Goal: Information Seeking & Learning: Find specific fact

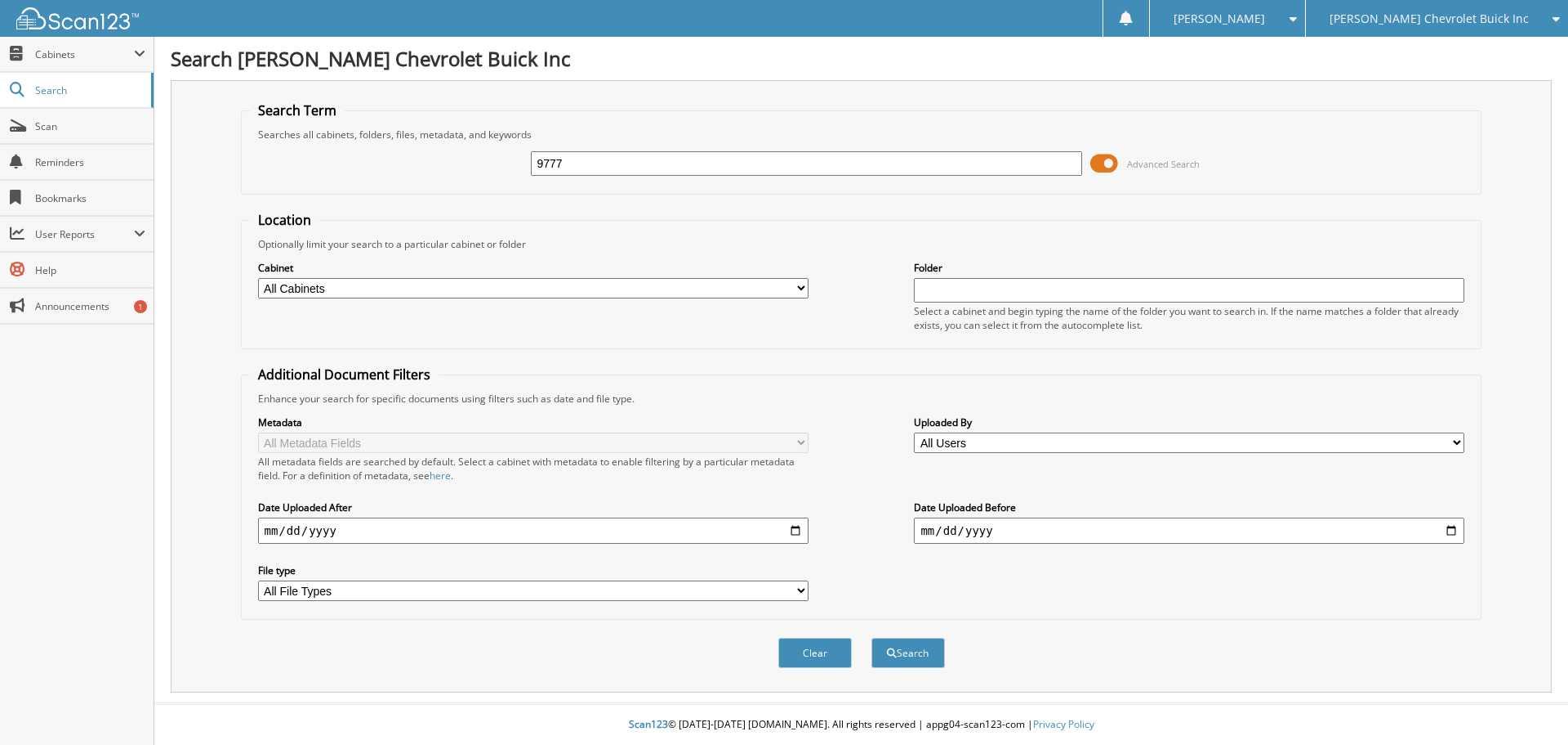
type input "9777"
click at [872, 637] on button "Search" at bounding box center [909, 652] width 74 height 30
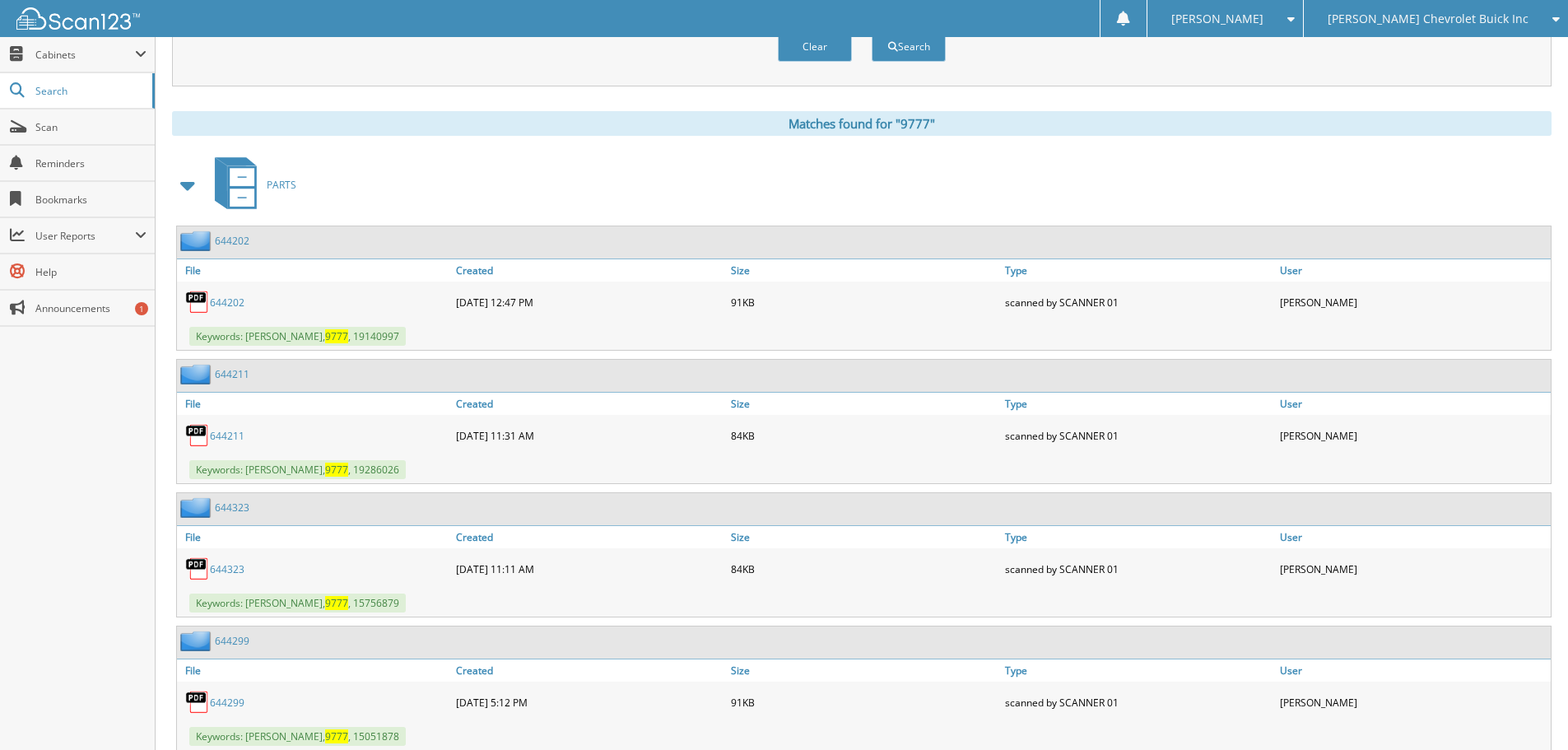
scroll to position [658, 0]
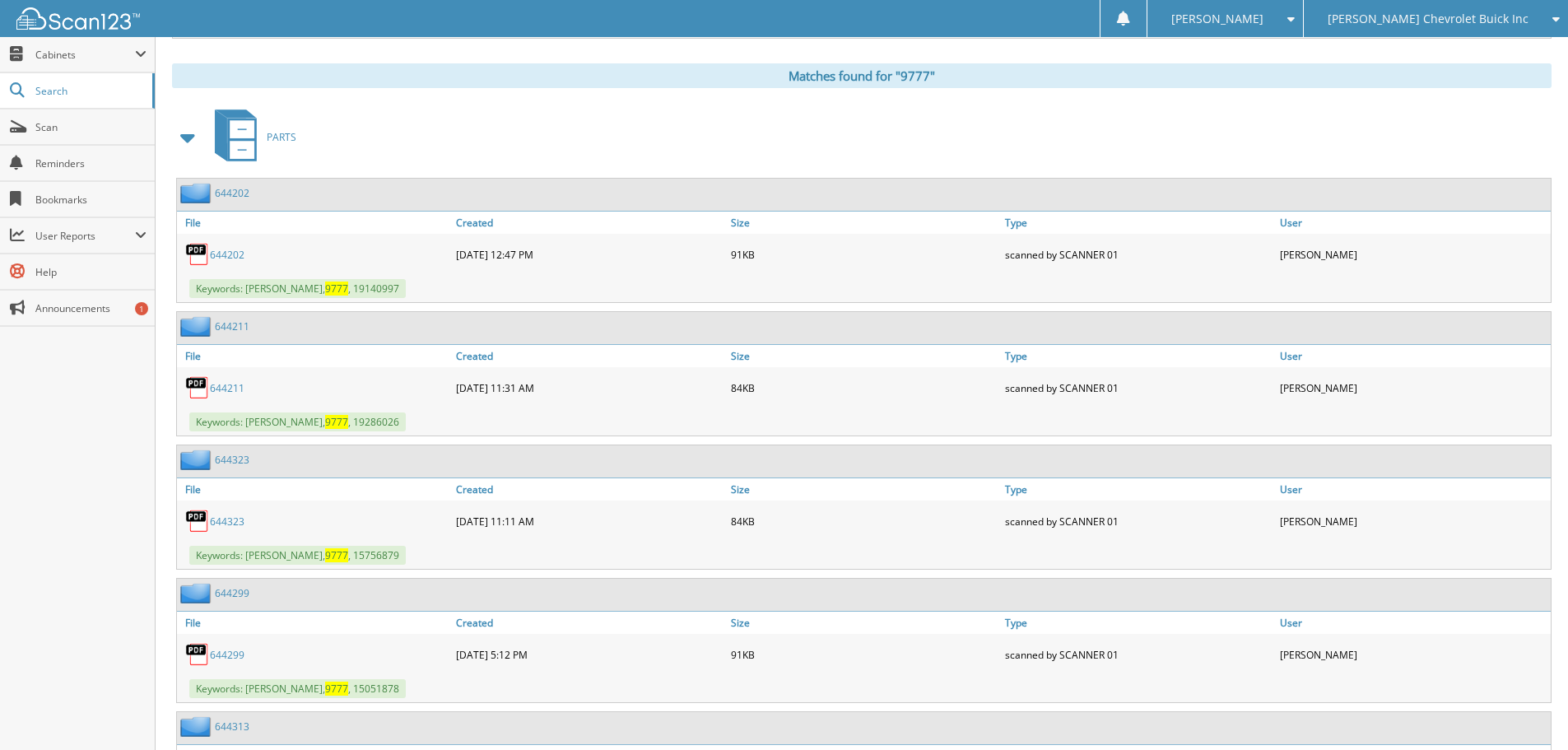
click at [189, 134] on span at bounding box center [188, 138] width 23 height 30
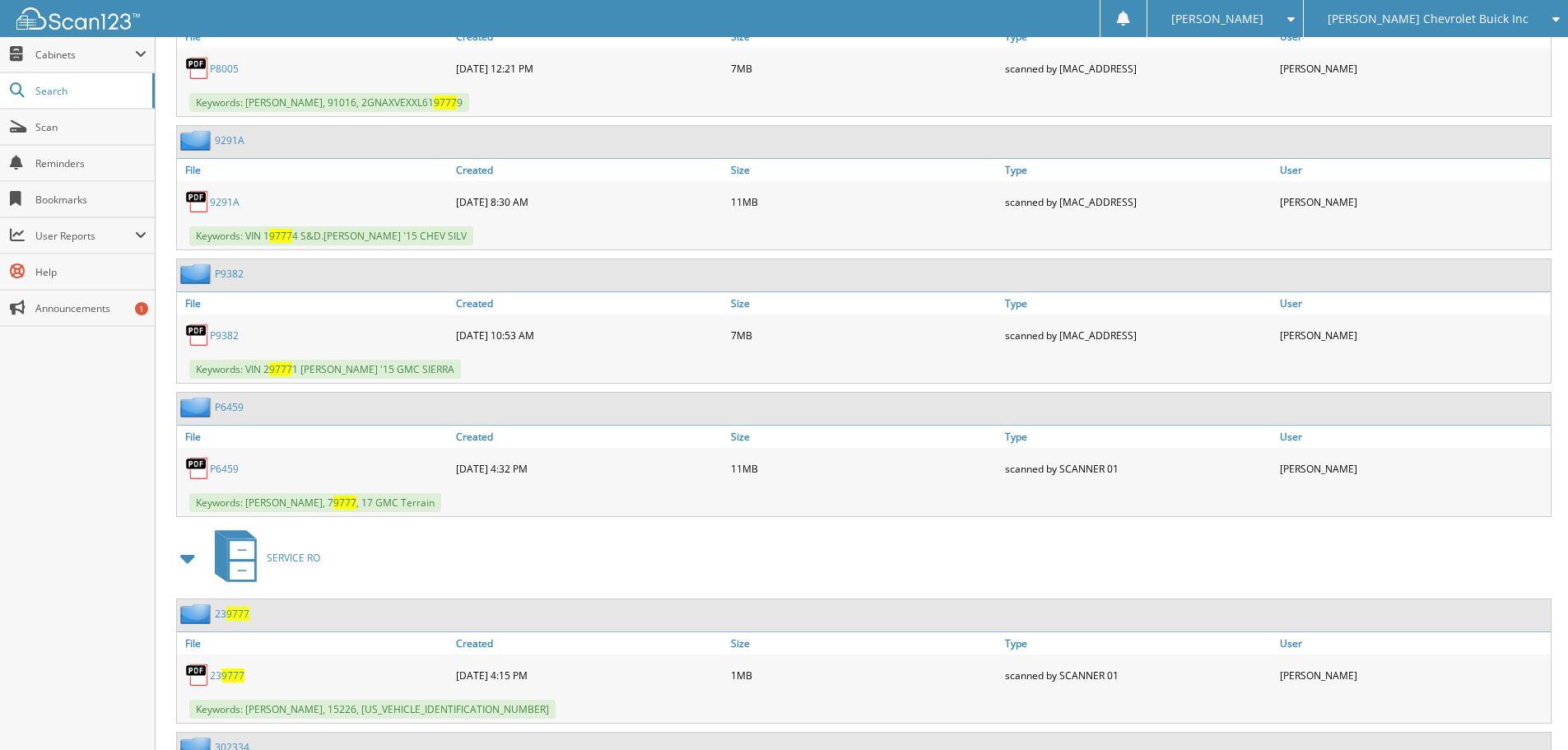
scroll to position [1070, 0]
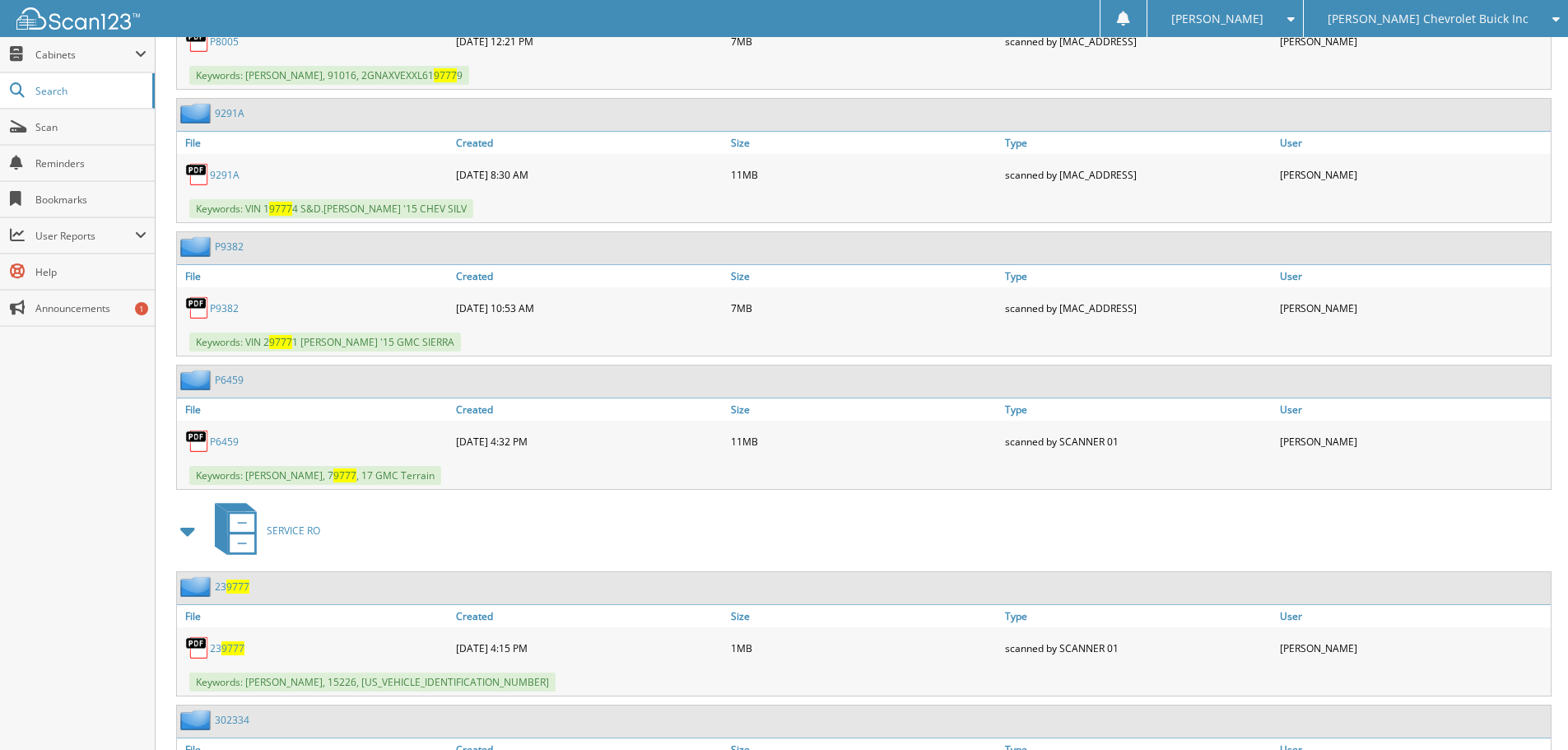
click at [194, 529] on span at bounding box center [188, 531] width 23 height 30
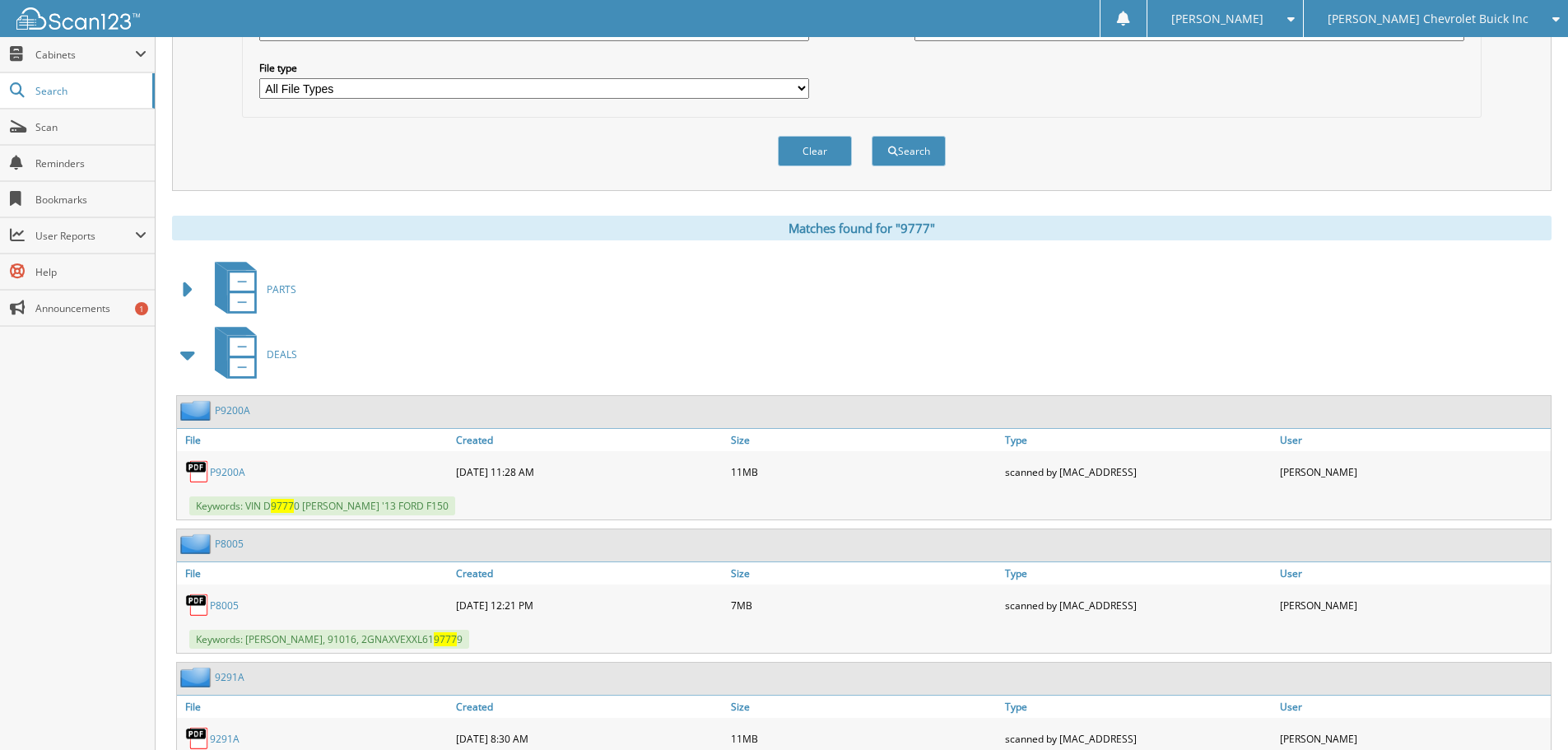
scroll to position [576, 0]
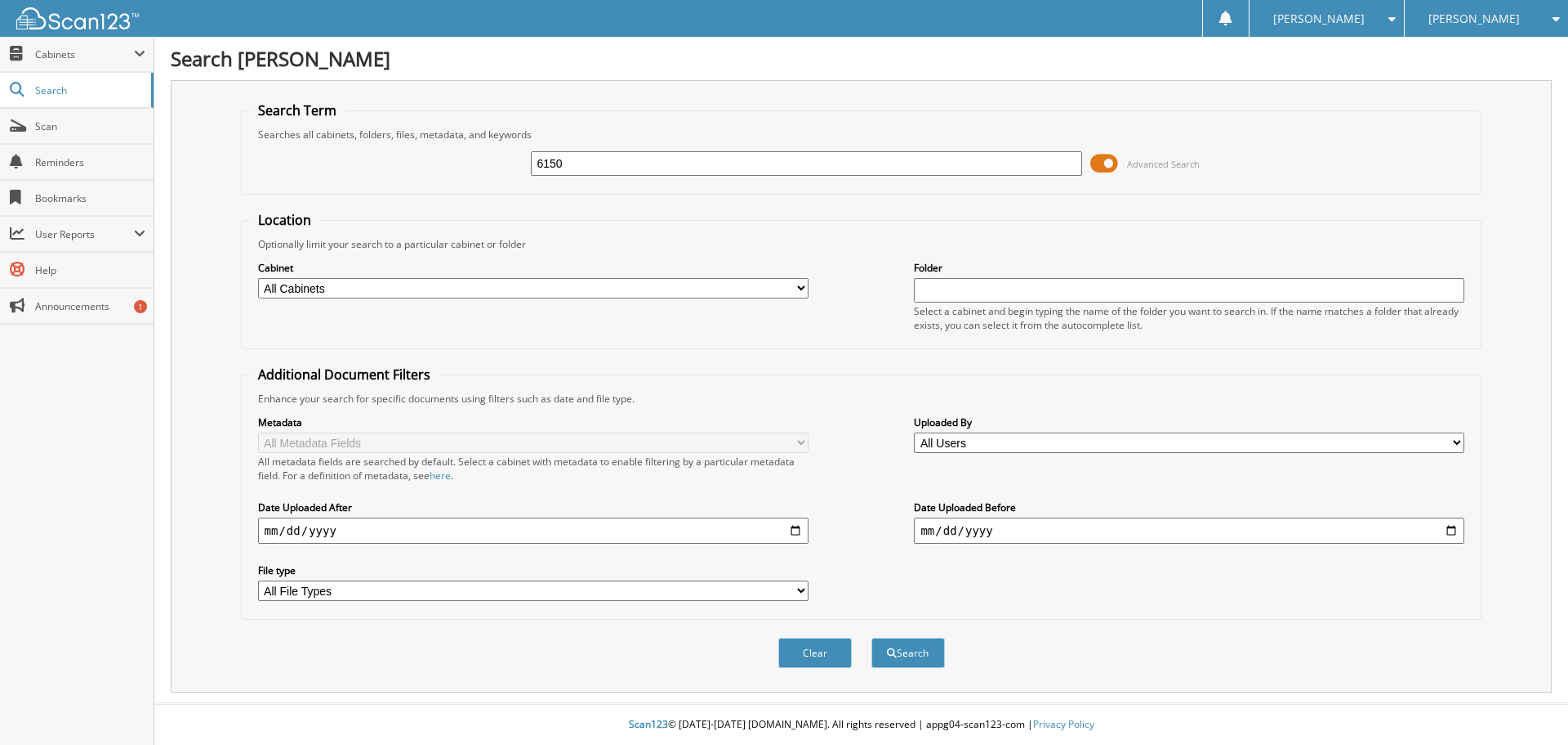
type input "6150"
click at [872, 637] on button "Search" at bounding box center [909, 652] width 74 height 30
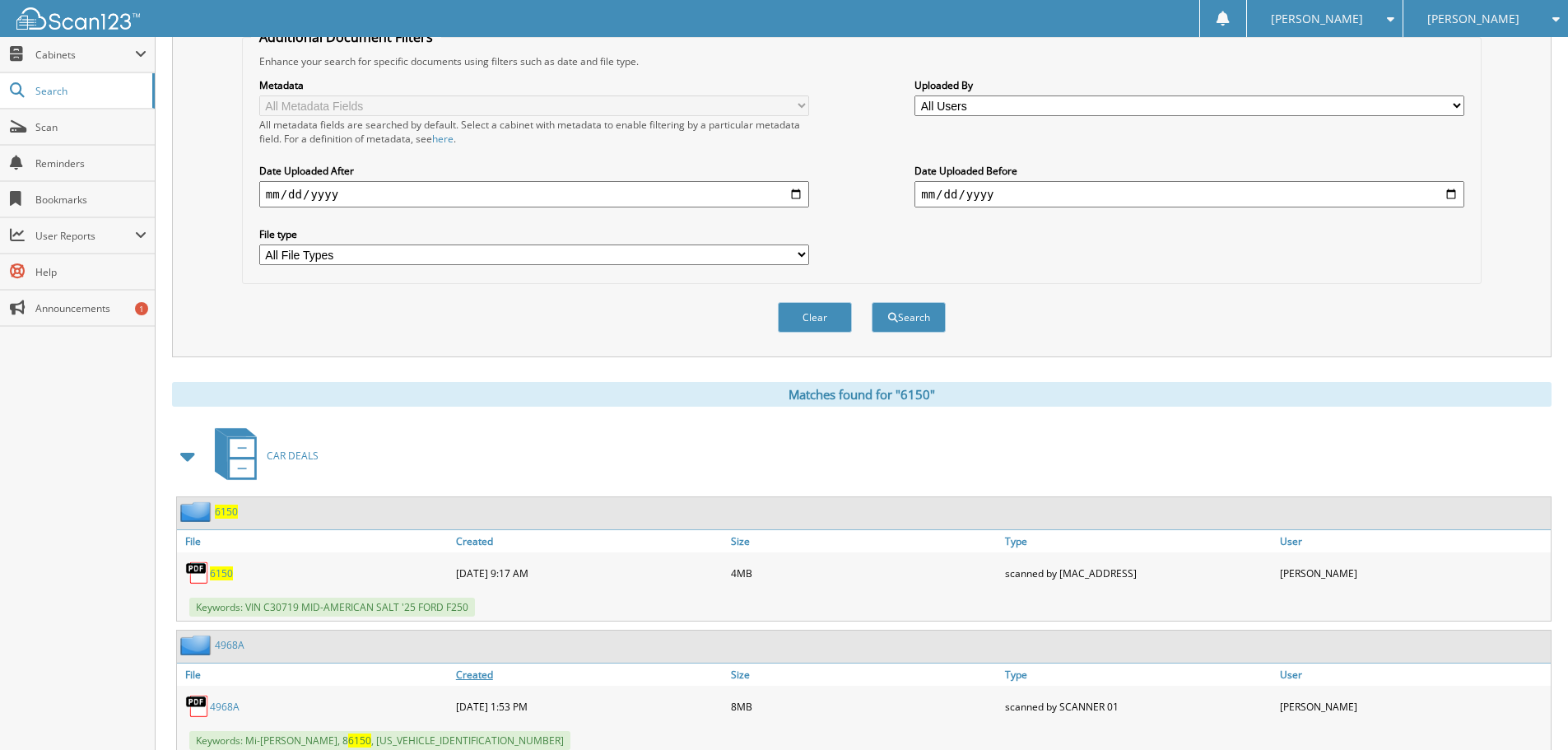
scroll to position [658, 0]
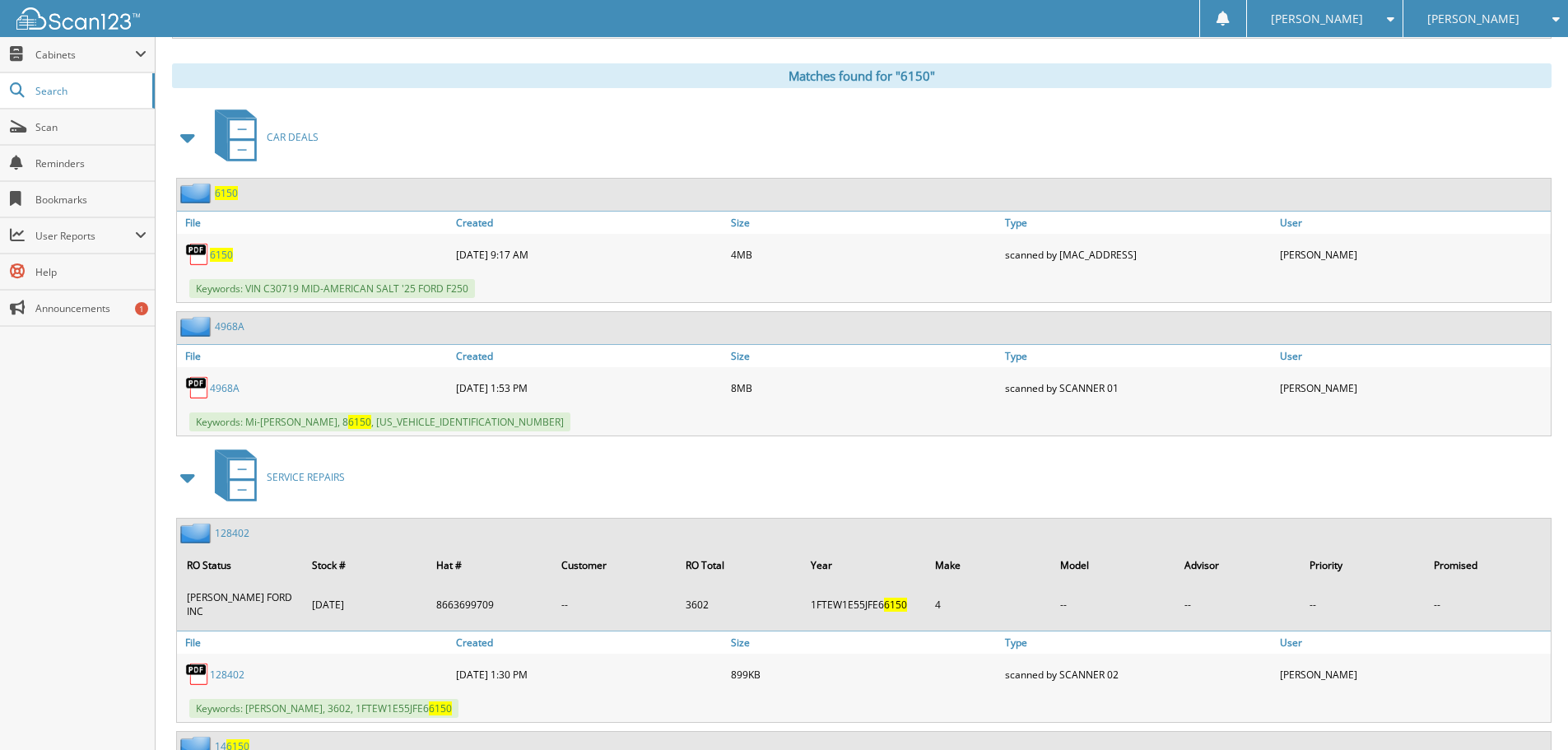
click at [222, 261] on span "6150" at bounding box center [222, 254] width 23 height 14
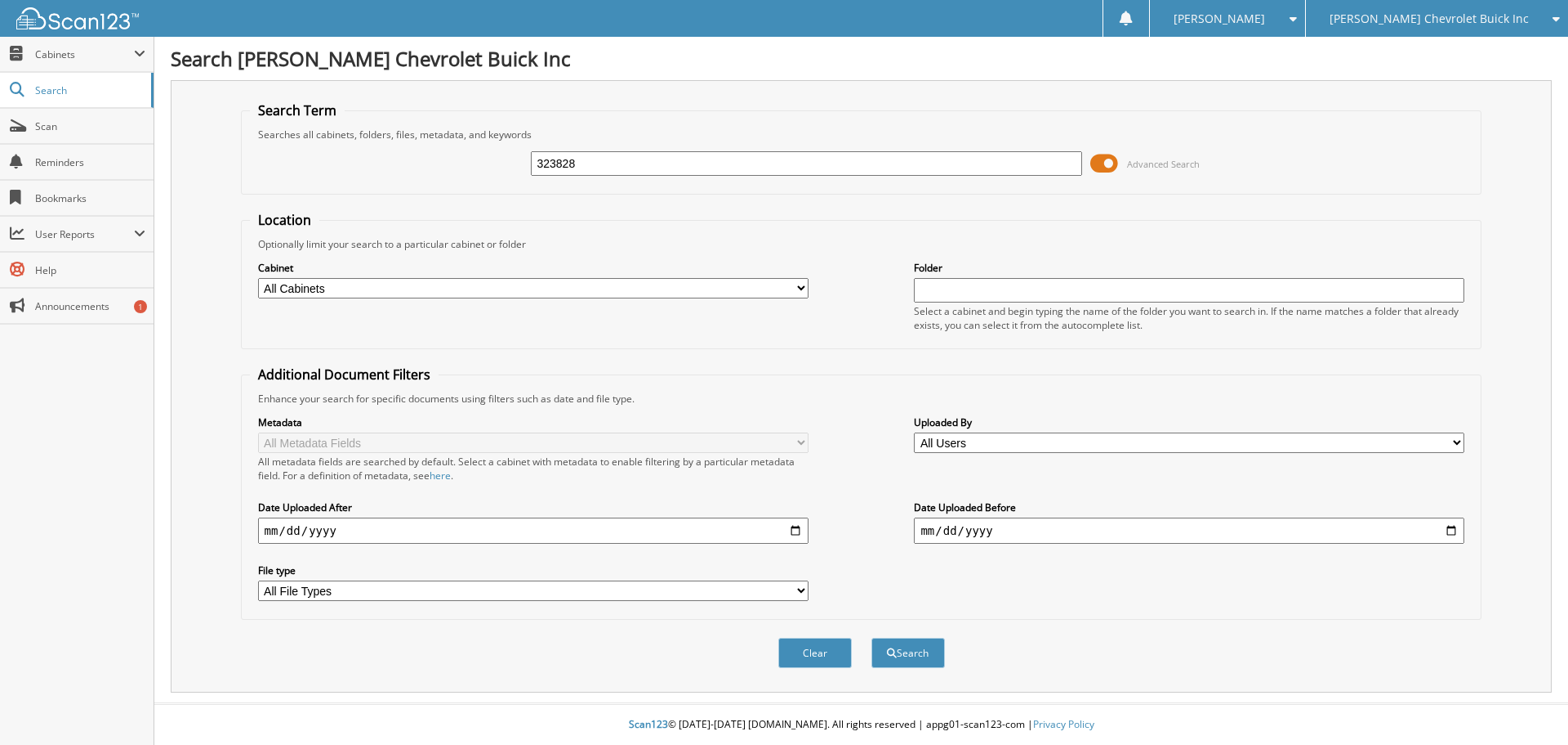
type input "323828"
click at [872, 637] on button "Search" at bounding box center [909, 652] width 74 height 30
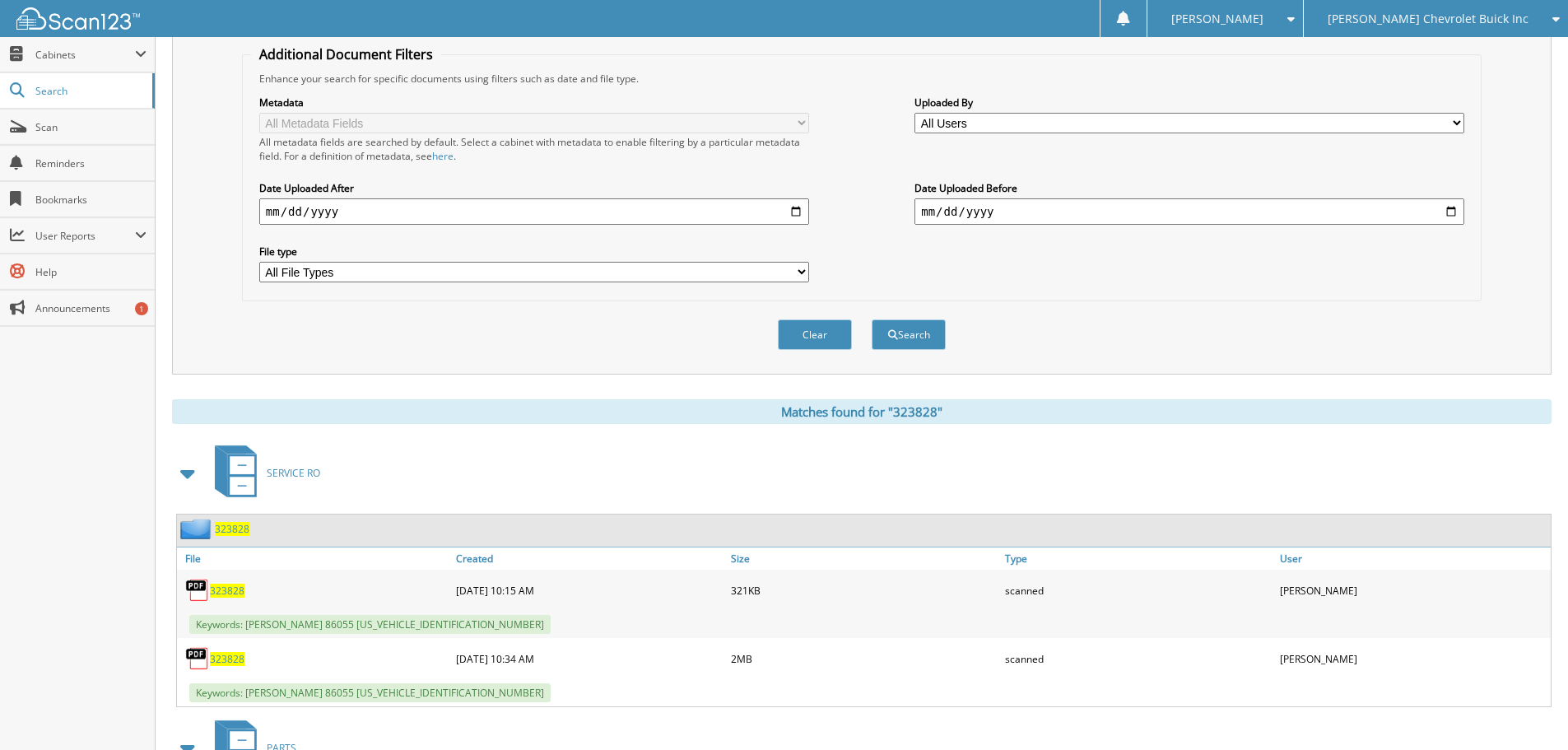
scroll to position [536, 0]
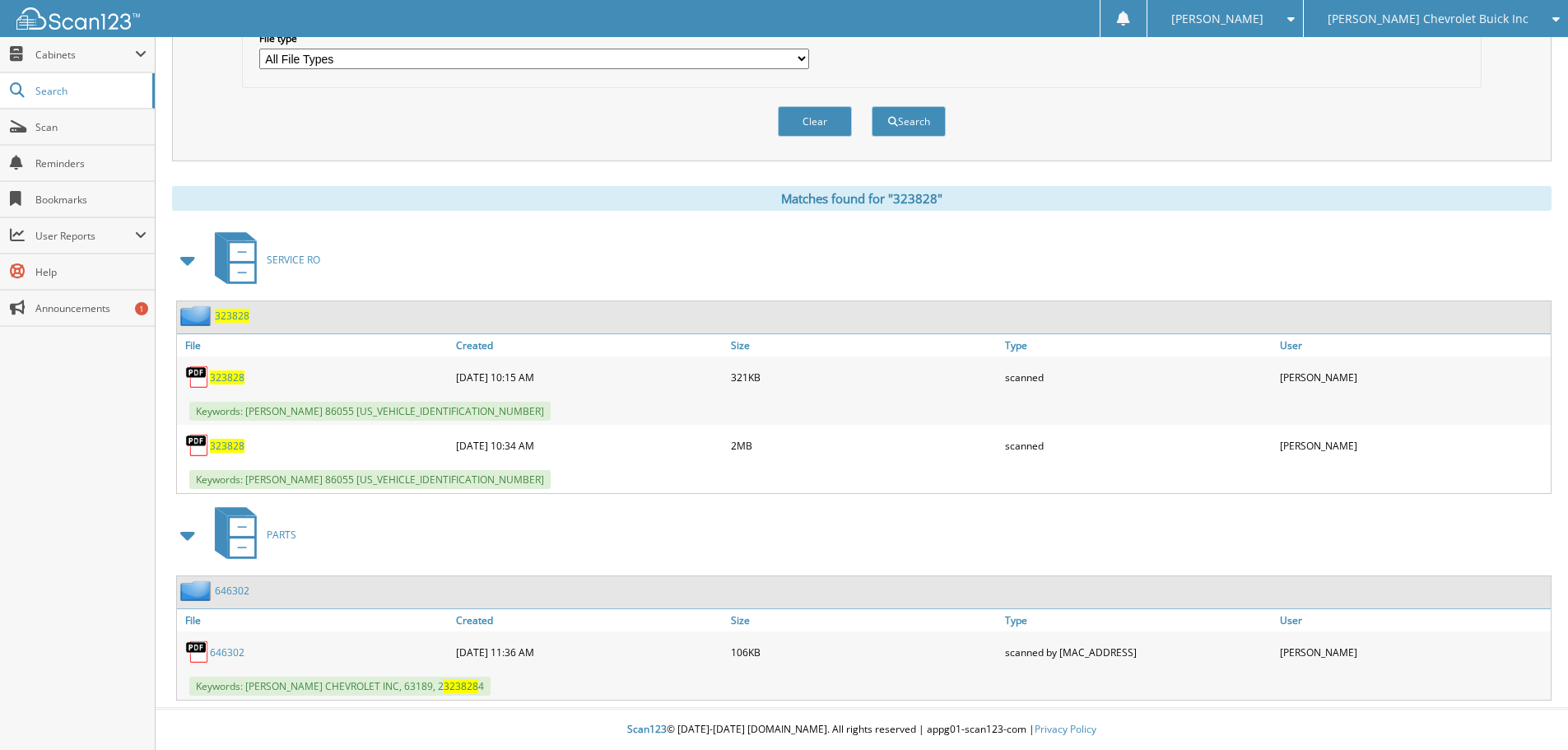
click at [216, 443] on span "323828" at bounding box center [227, 445] width 34 height 14
